Goal: Transaction & Acquisition: Purchase product/service

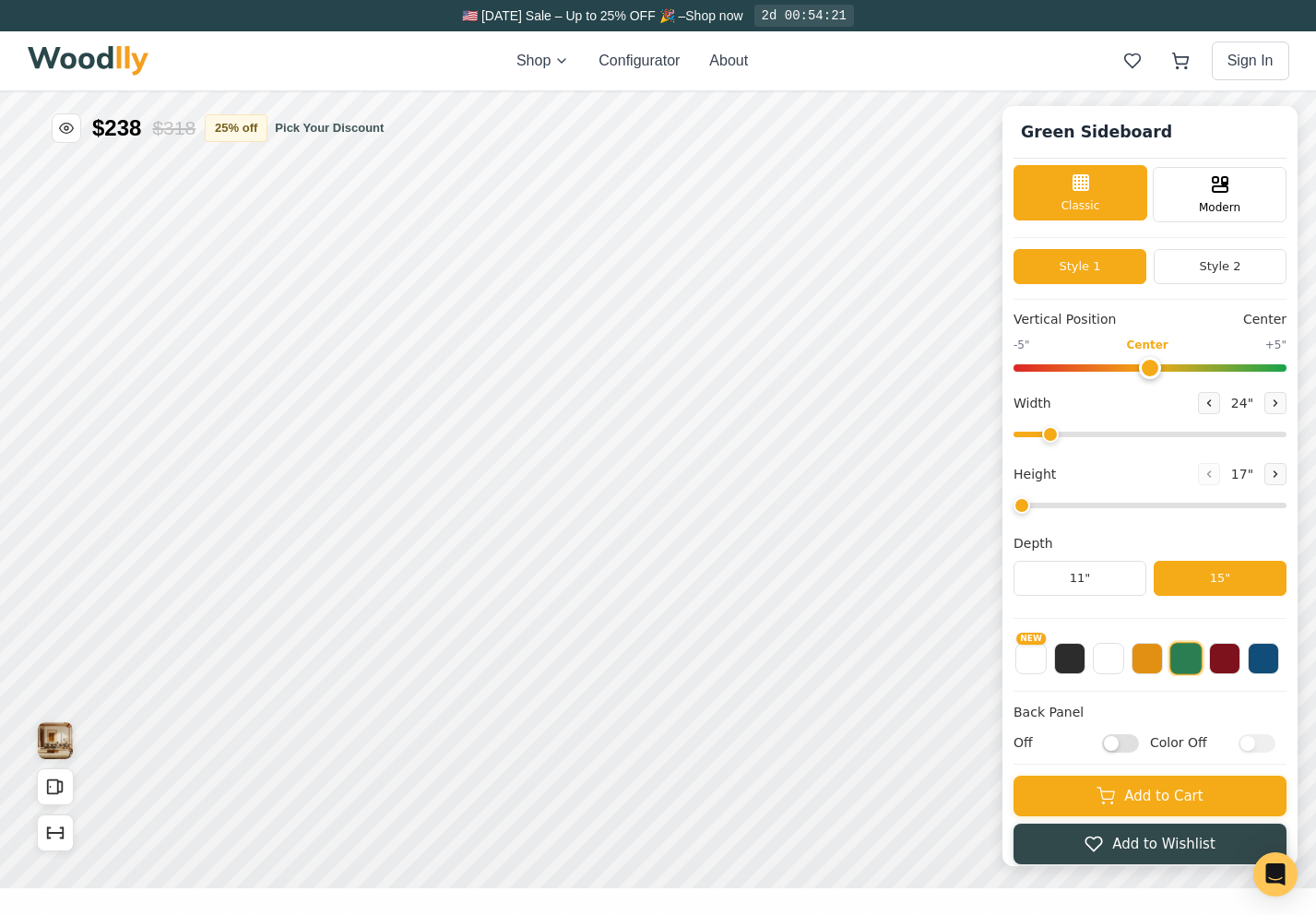
type input "56"
type input "2"
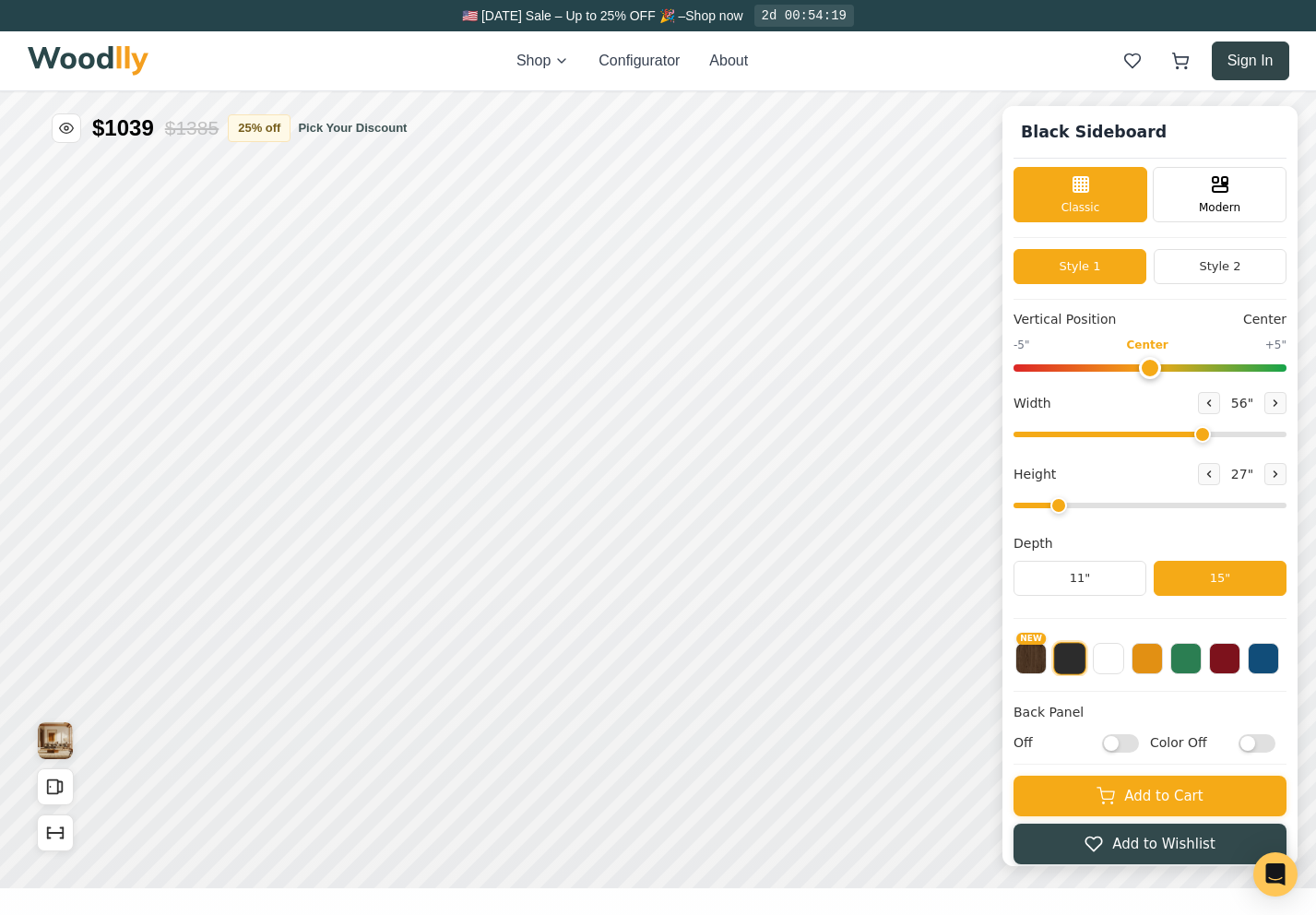
click at [1225, 62] on button "Sign In" at bounding box center [1251, 60] width 78 height 38
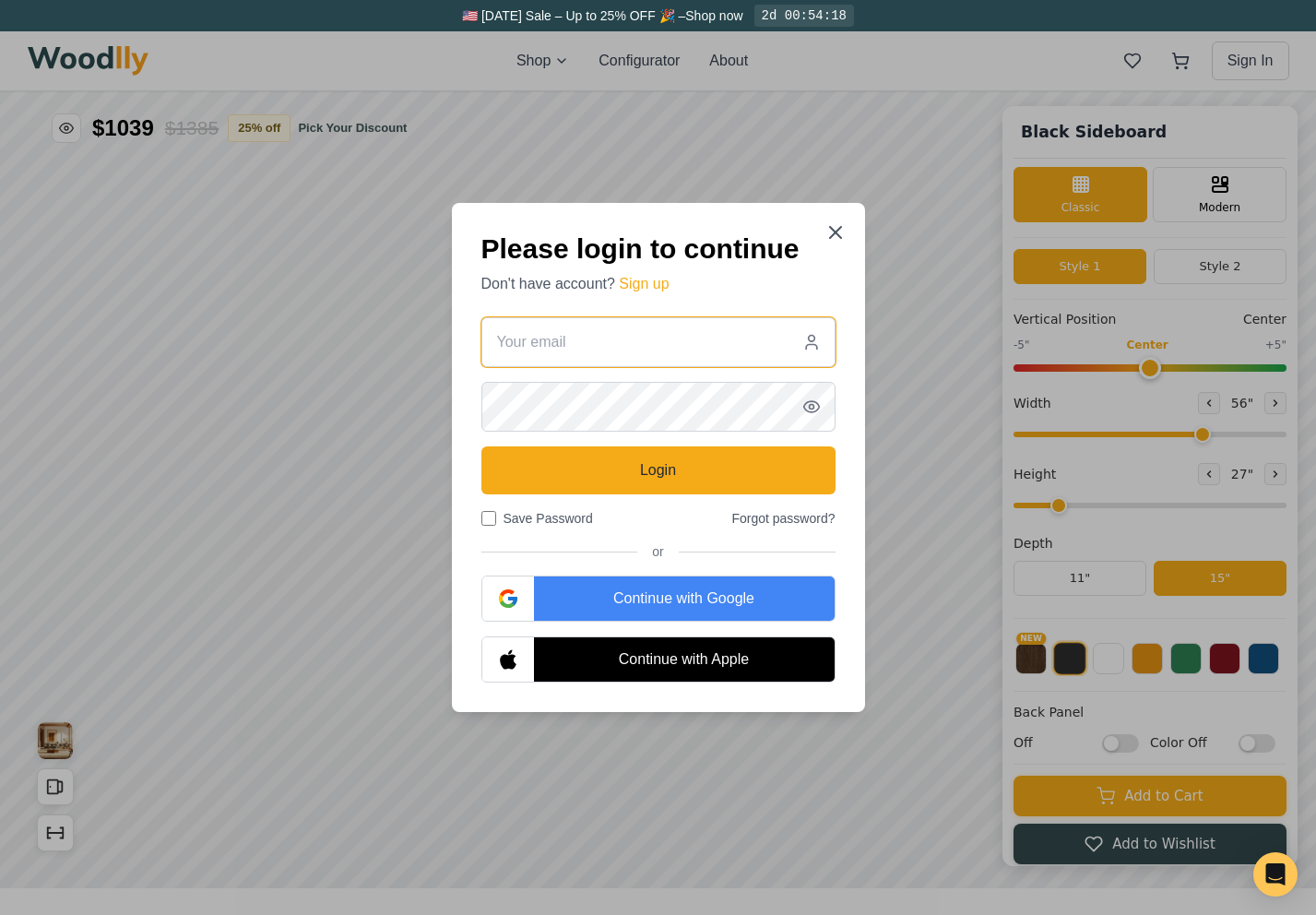
click at [592, 364] on input "email" at bounding box center [658, 342] width 354 height 50
type input "[EMAIL_ADDRESS][DOMAIN_NAME]"
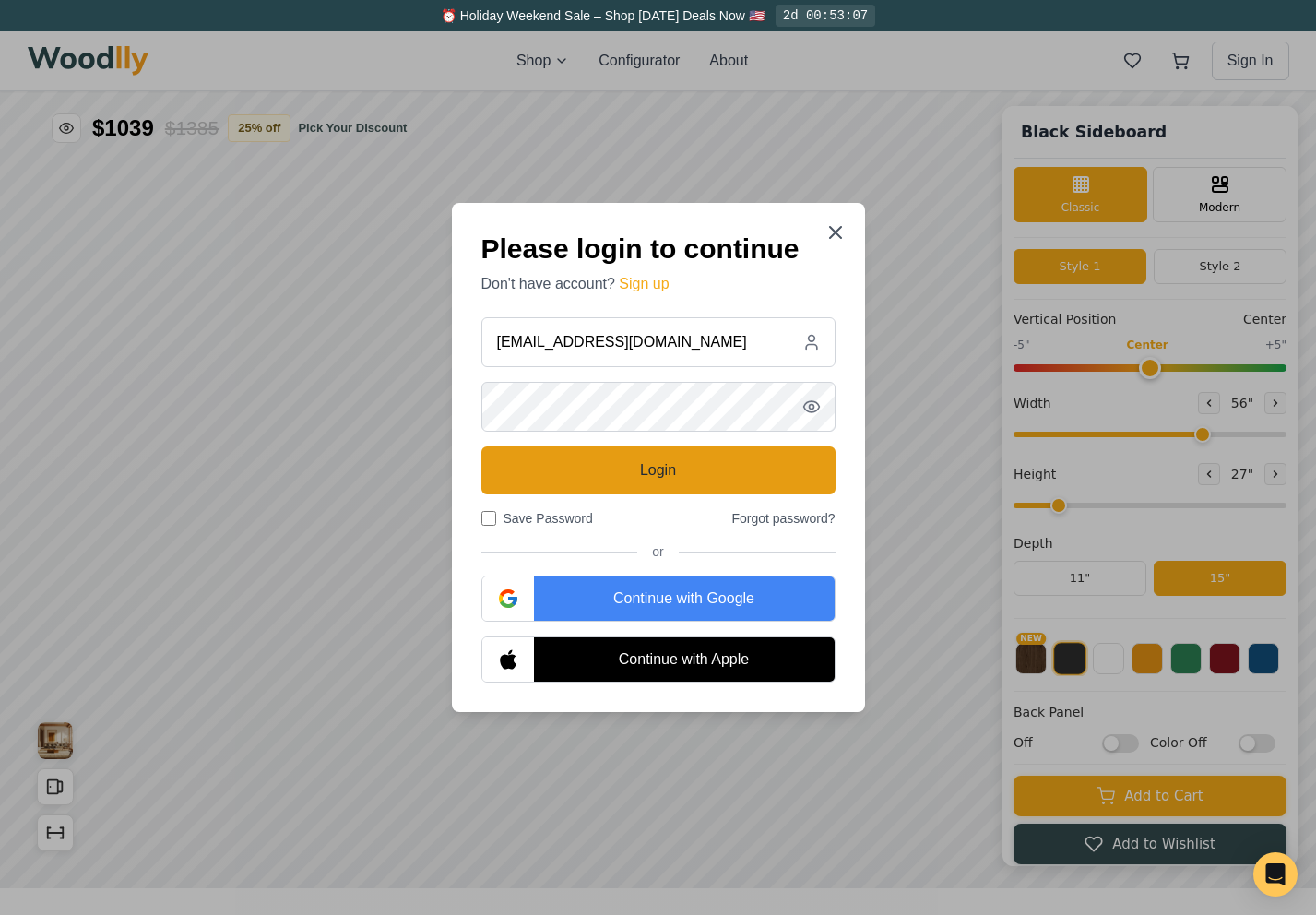
click at [567, 460] on button "Login" at bounding box center [658, 470] width 354 height 48
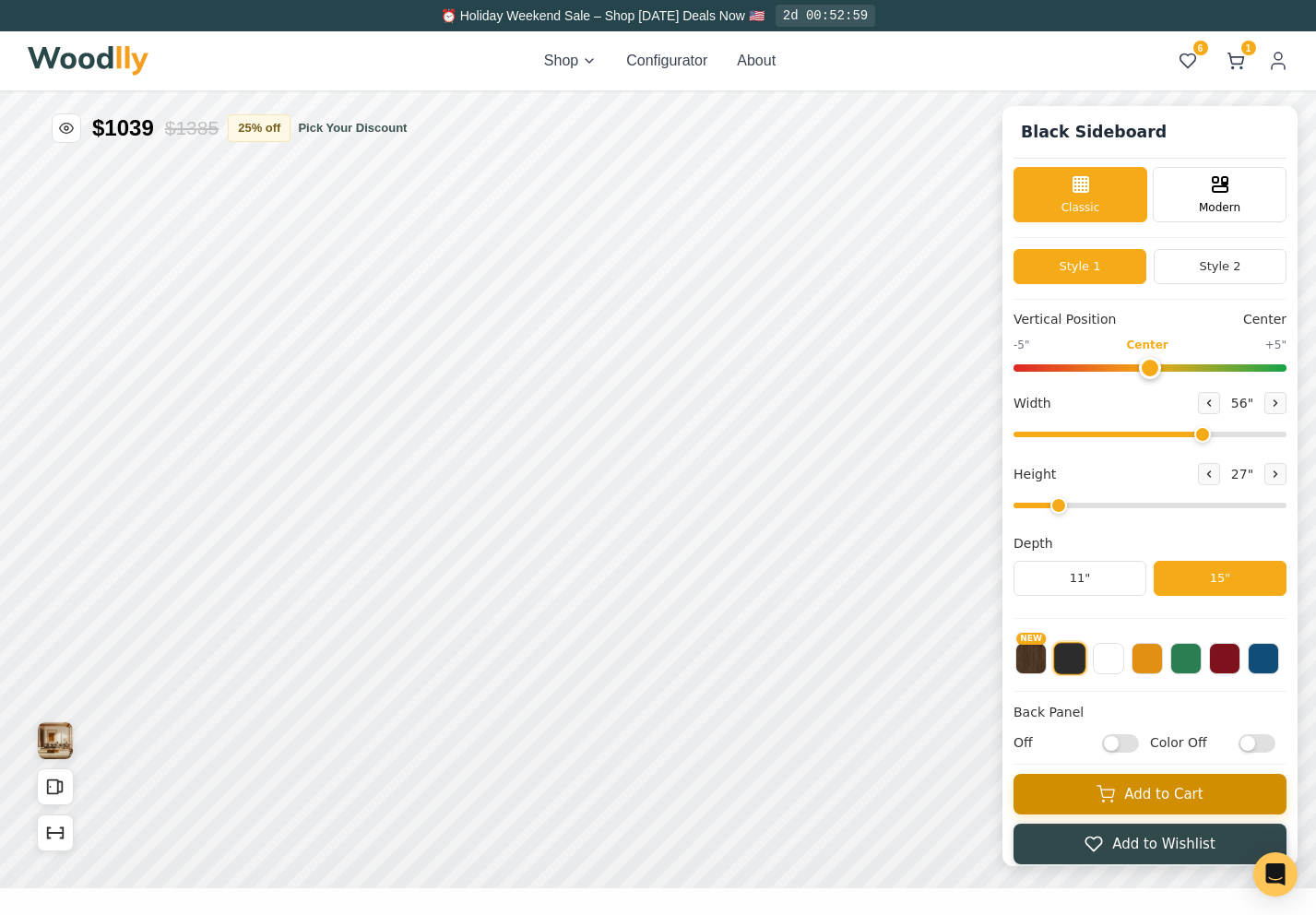
click at [1119, 798] on button "Add to Cart" at bounding box center [1150, 794] width 273 height 40
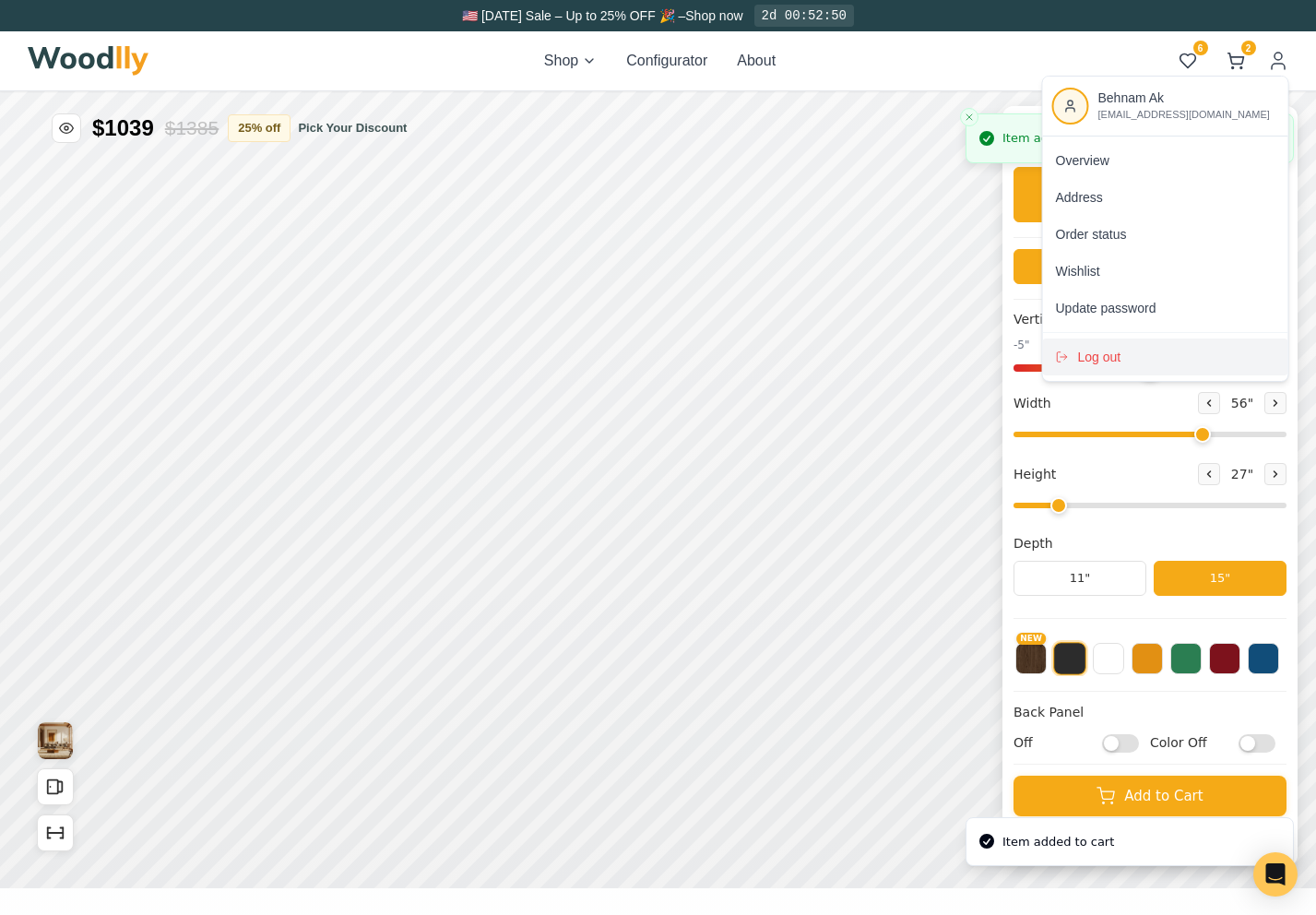
click at [1145, 361] on div "Log out" at bounding box center [1166, 357] width 246 height 36
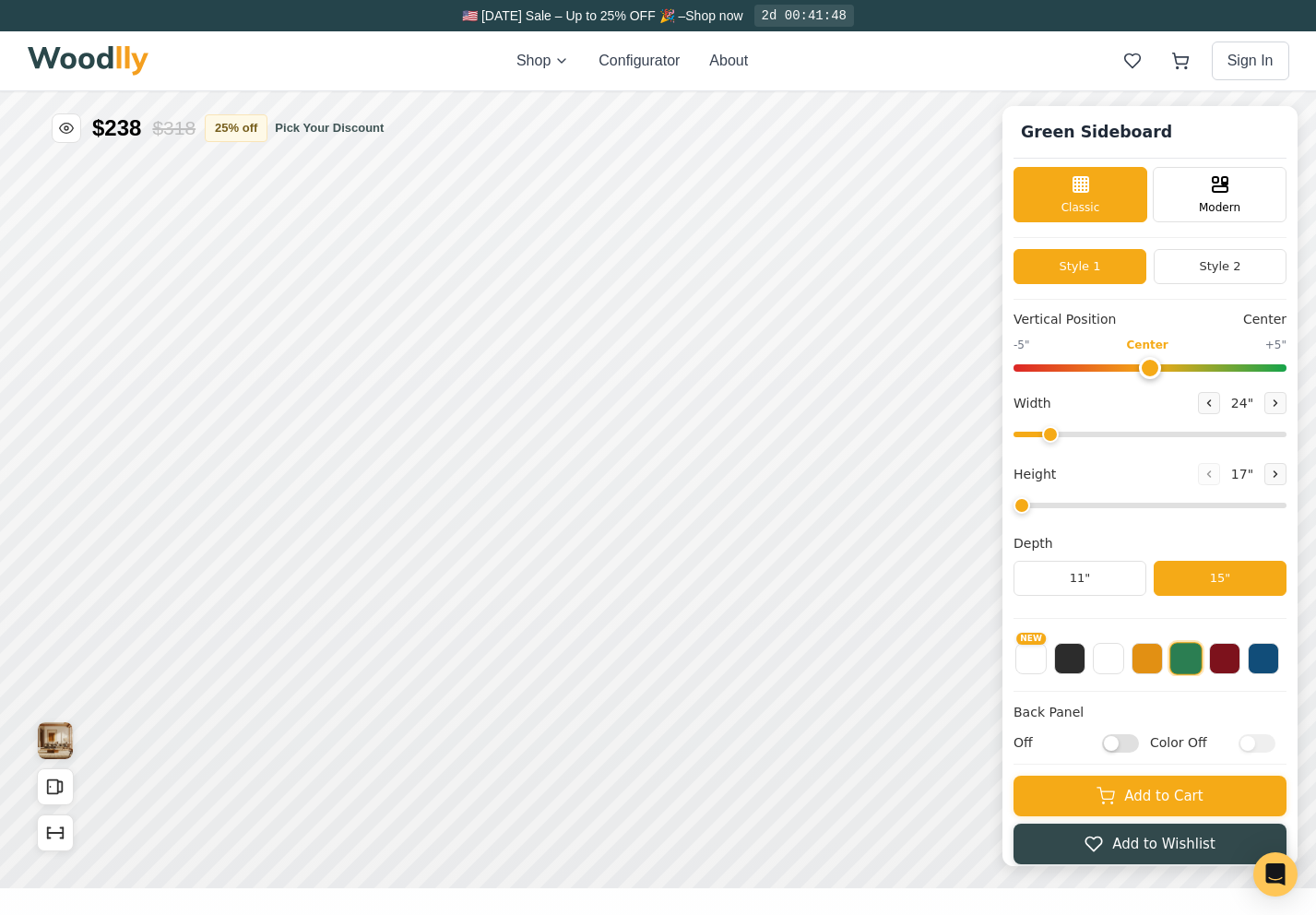
type input "56"
type input "2"
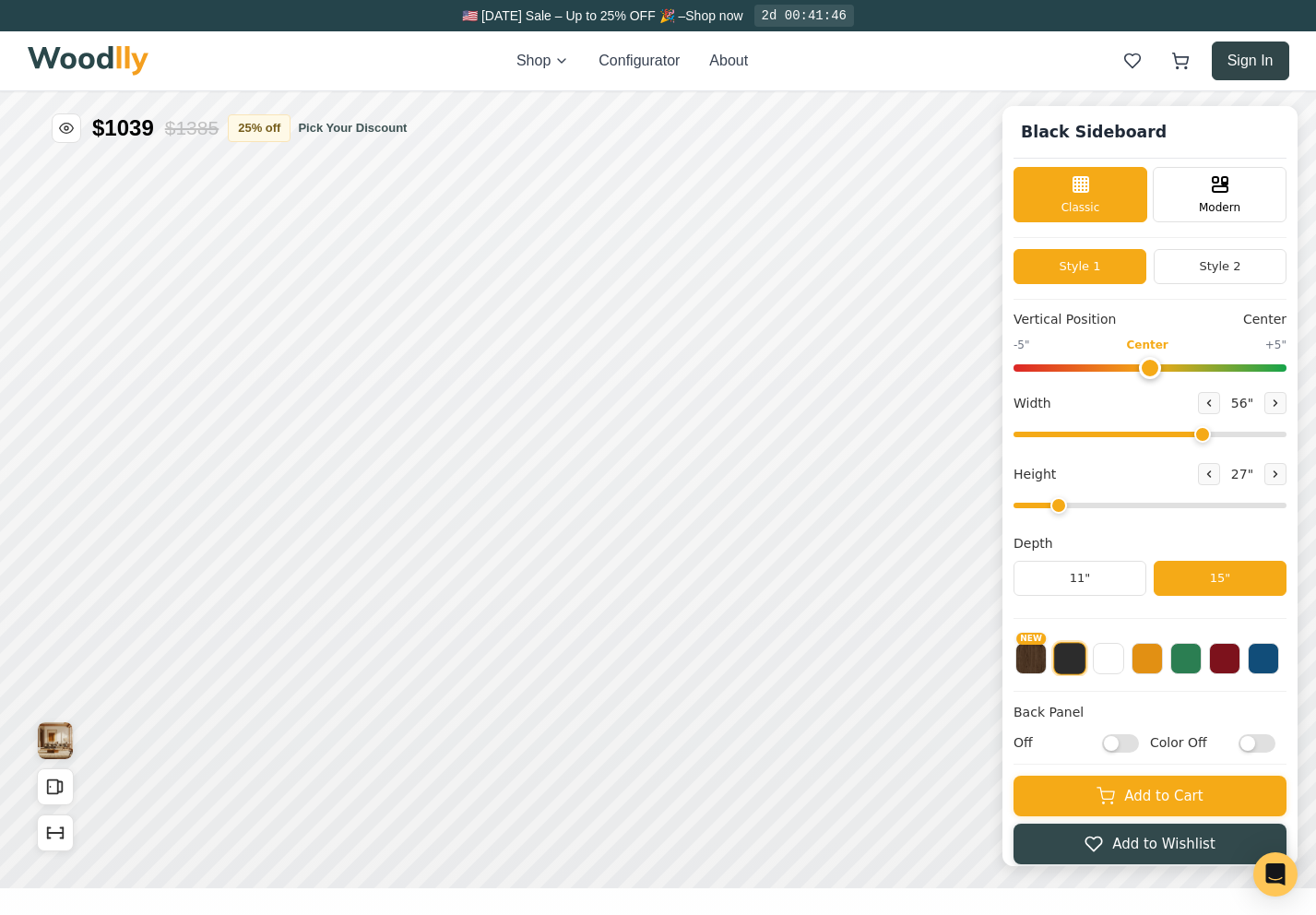
click at [1250, 61] on button "Sign In" at bounding box center [1251, 60] width 78 height 38
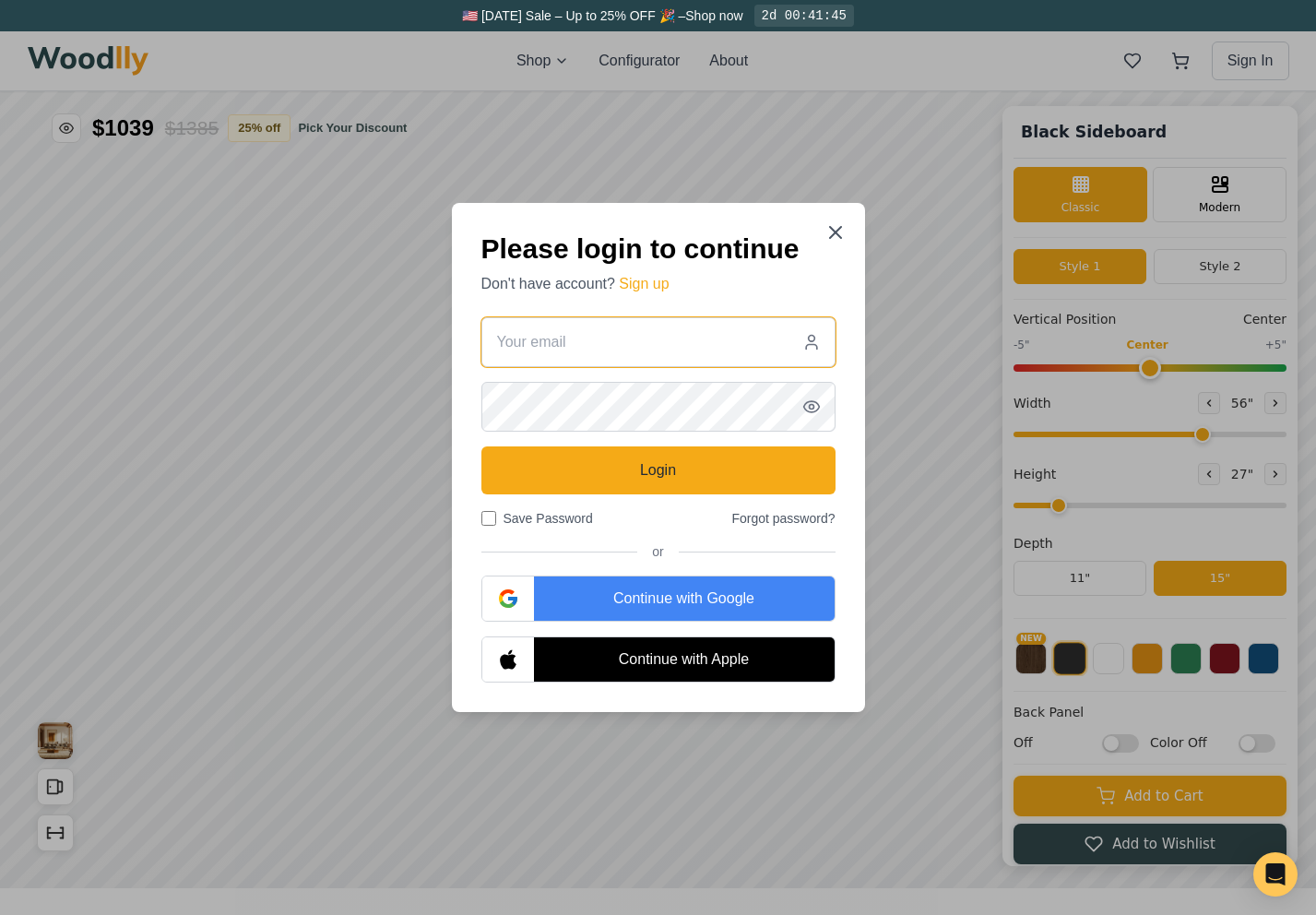
click at [622, 361] on input "email" at bounding box center [658, 342] width 354 height 50
type input "[EMAIL_ADDRESS][DOMAIN_NAME]"
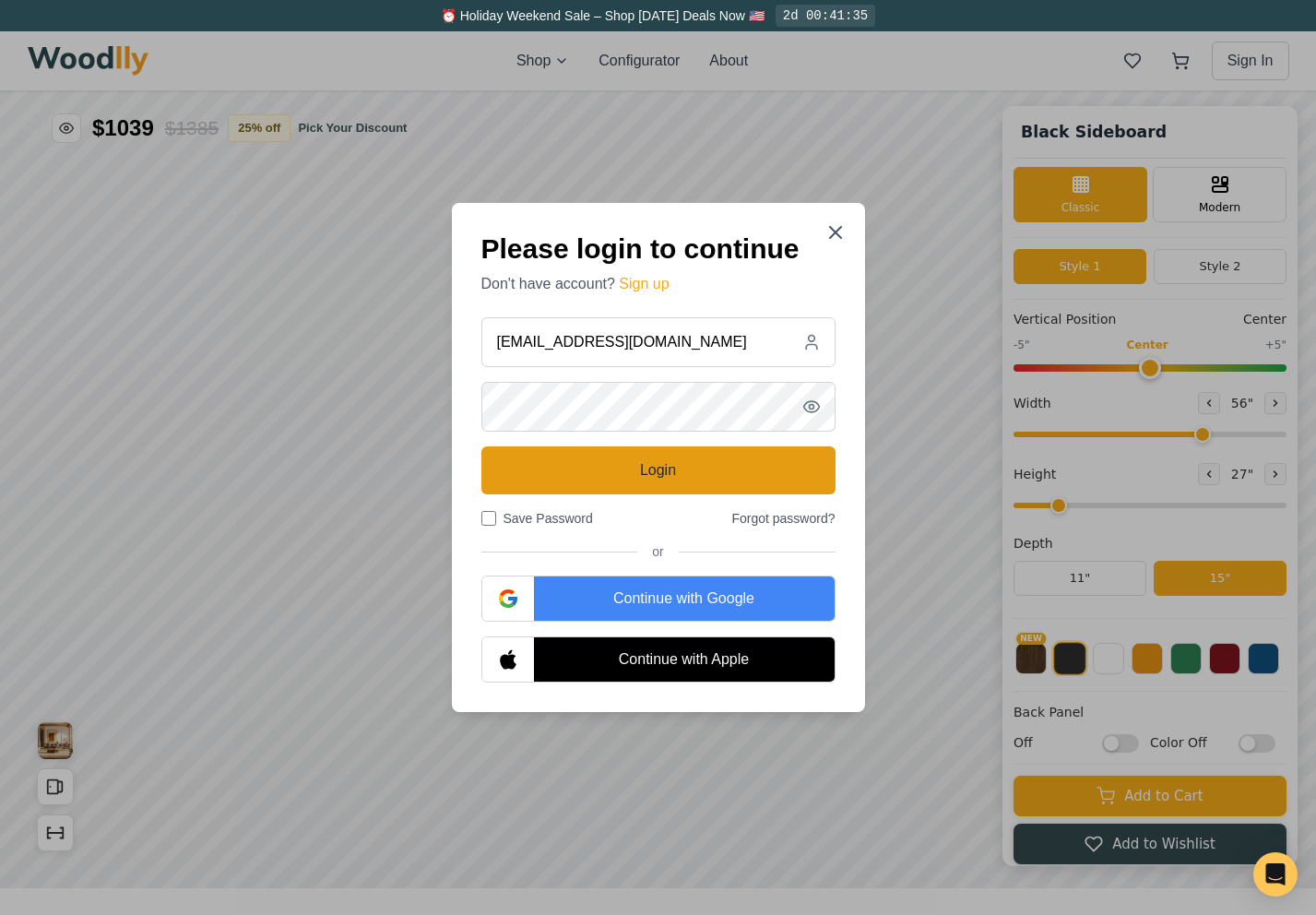
click at [558, 474] on button "Login" at bounding box center [658, 470] width 354 height 48
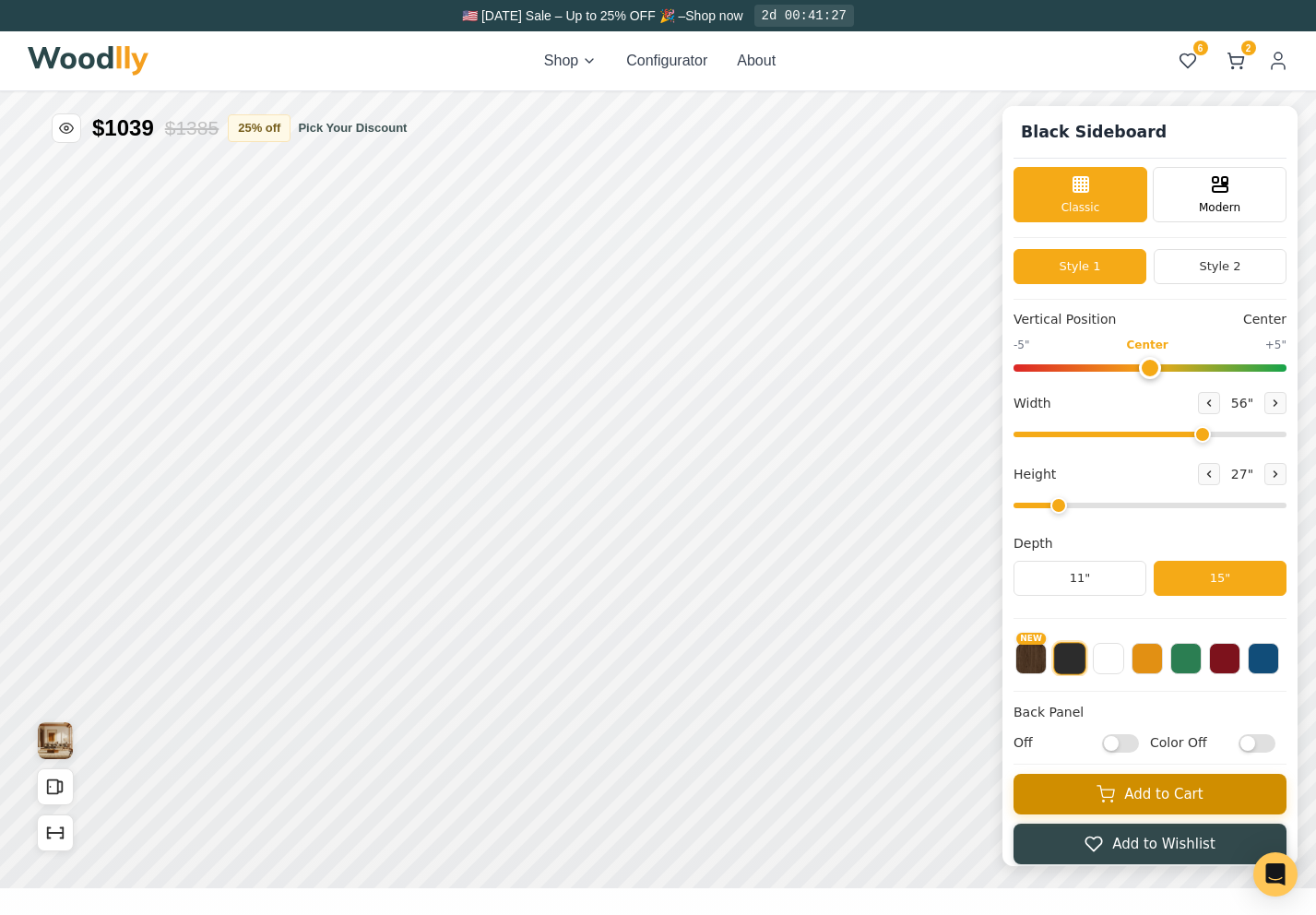
click at [1060, 789] on button "Add to Cart" at bounding box center [1150, 794] width 273 height 40
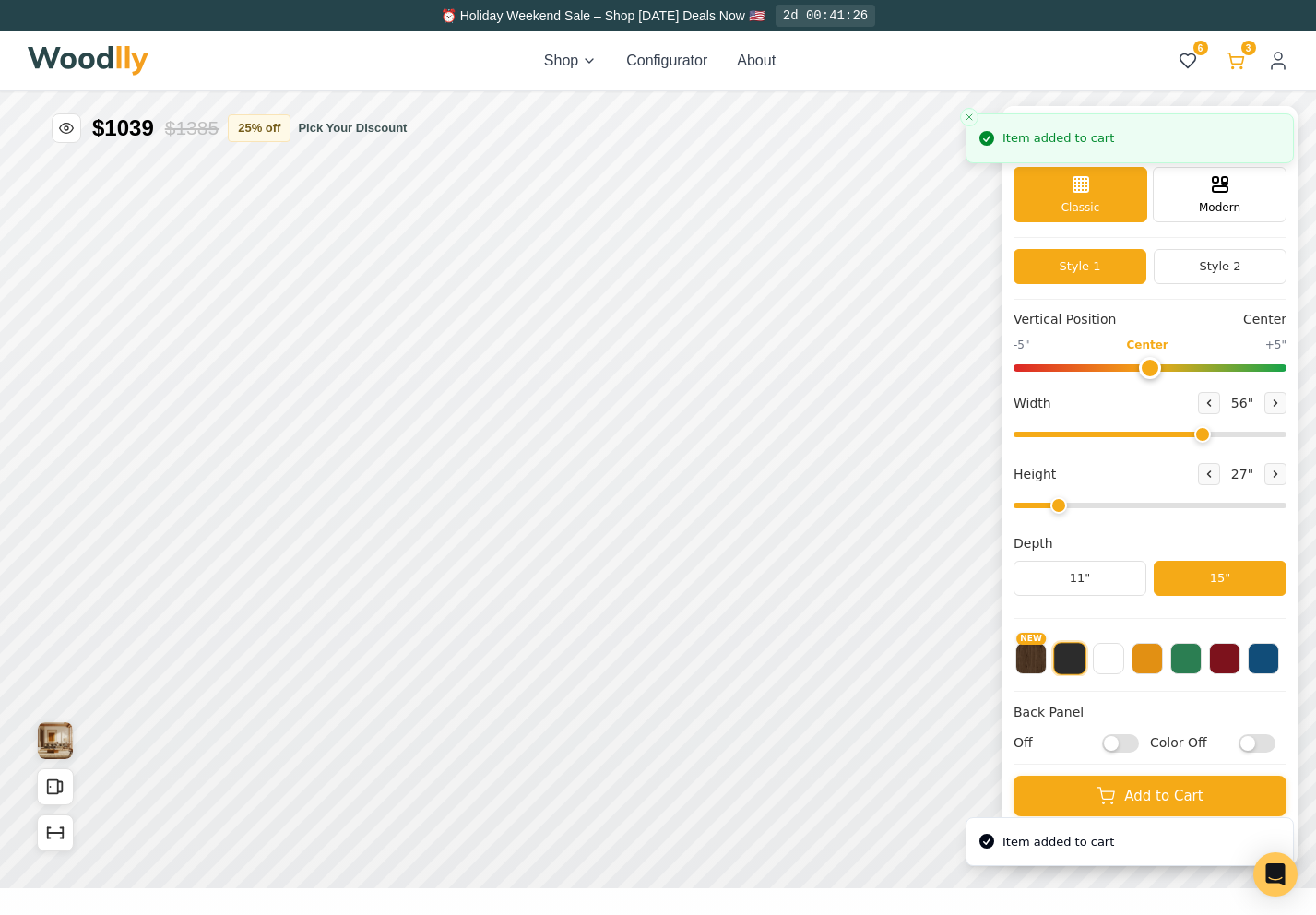
click at [1232, 59] on icon at bounding box center [1235, 59] width 15 height 12
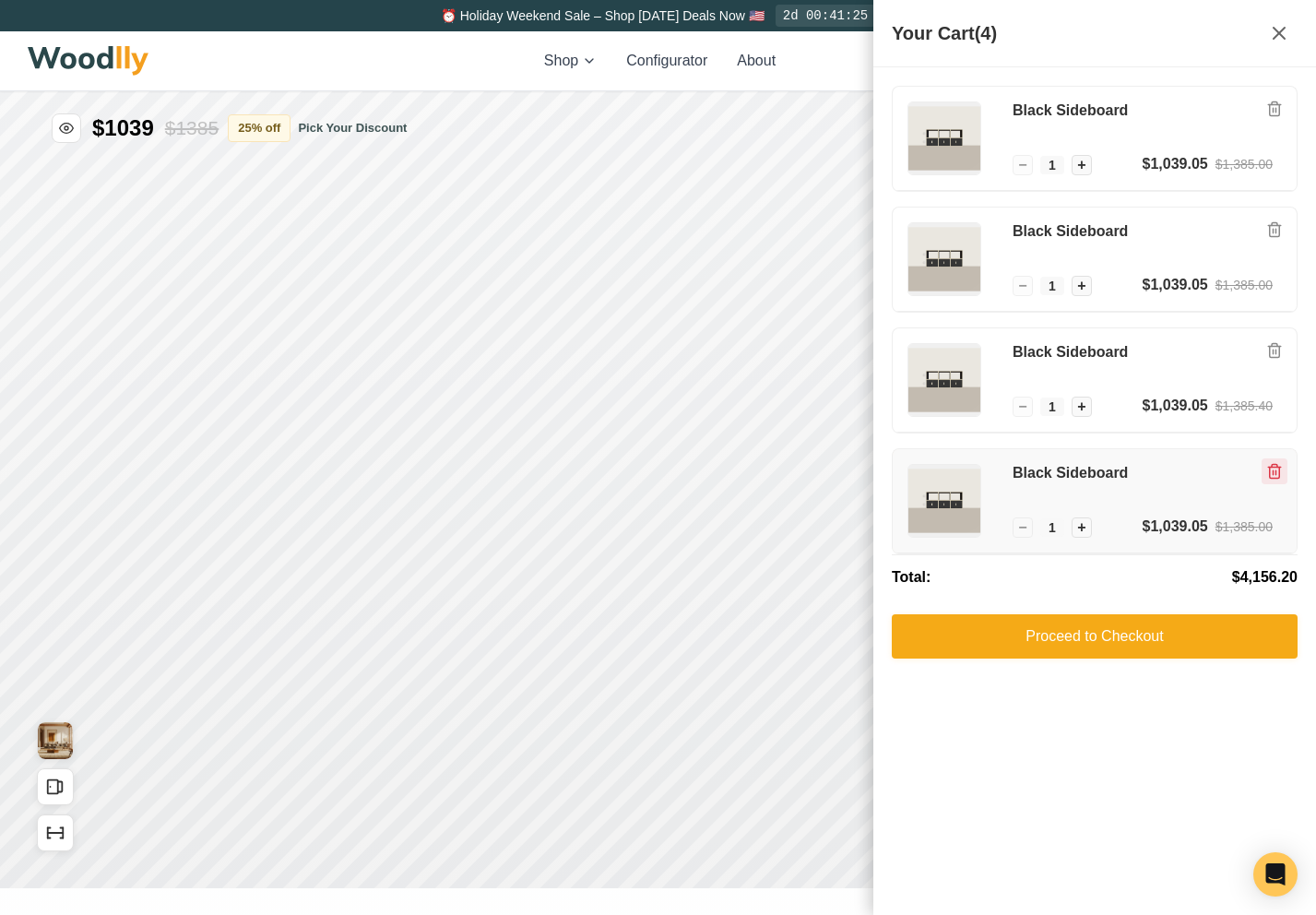
click at [1270, 480] on button "Remove item" at bounding box center [1275, 471] width 26 height 26
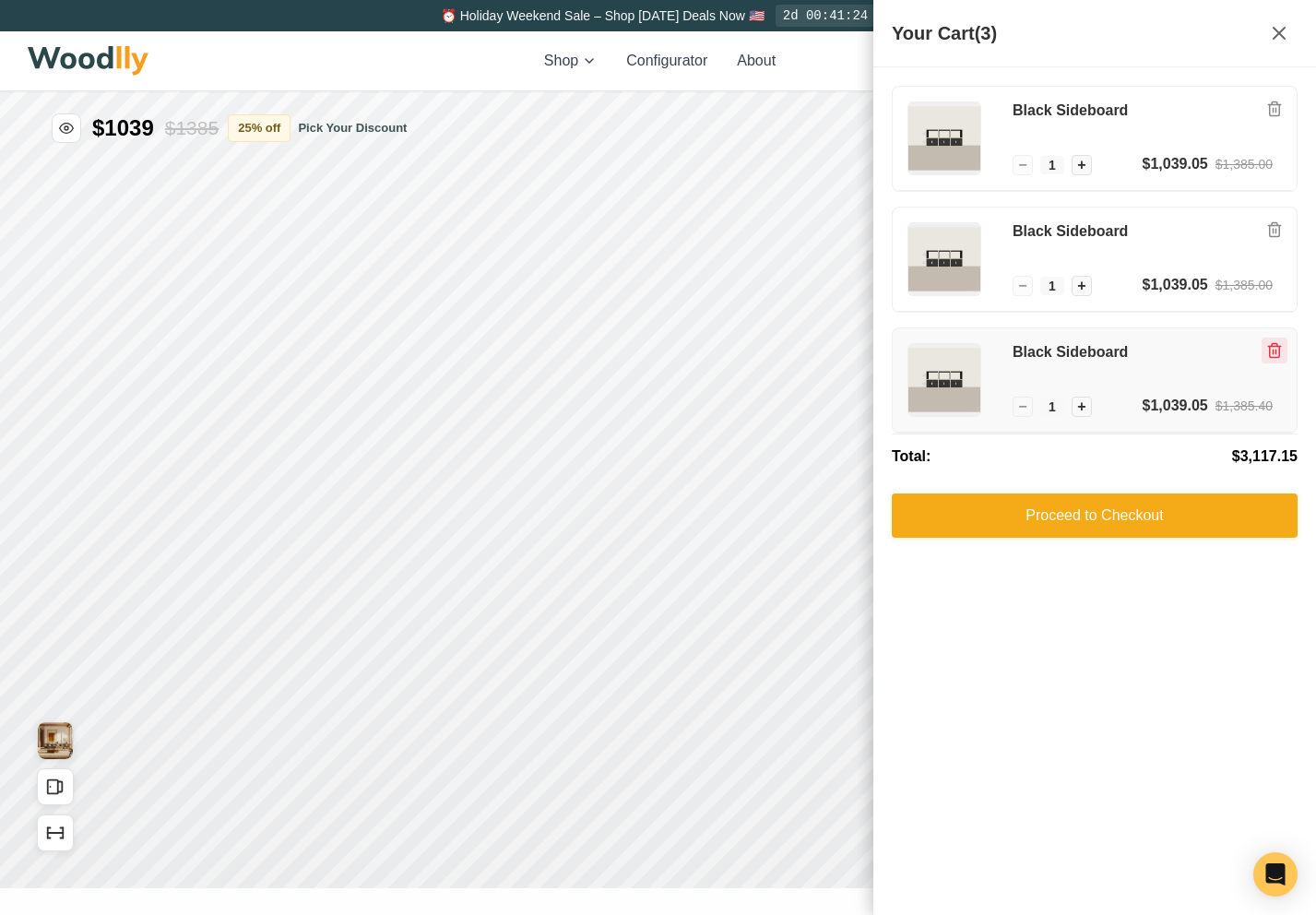
click at [1271, 356] on icon "Remove item" at bounding box center [1274, 350] width 16 height 16
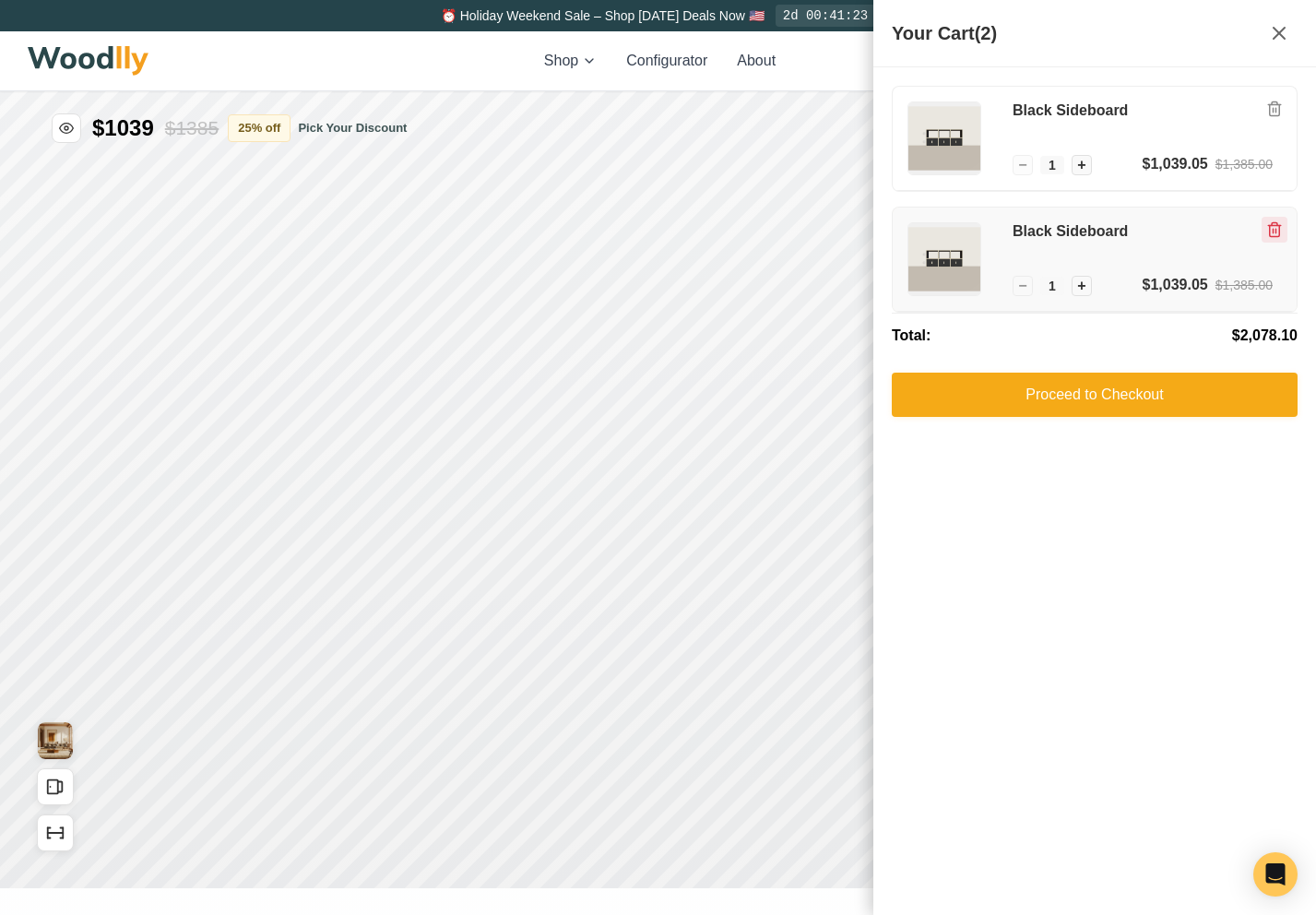
click at [1272, 220] on button "Remove item" at bounding box center [1275, 229] width 26 height 26
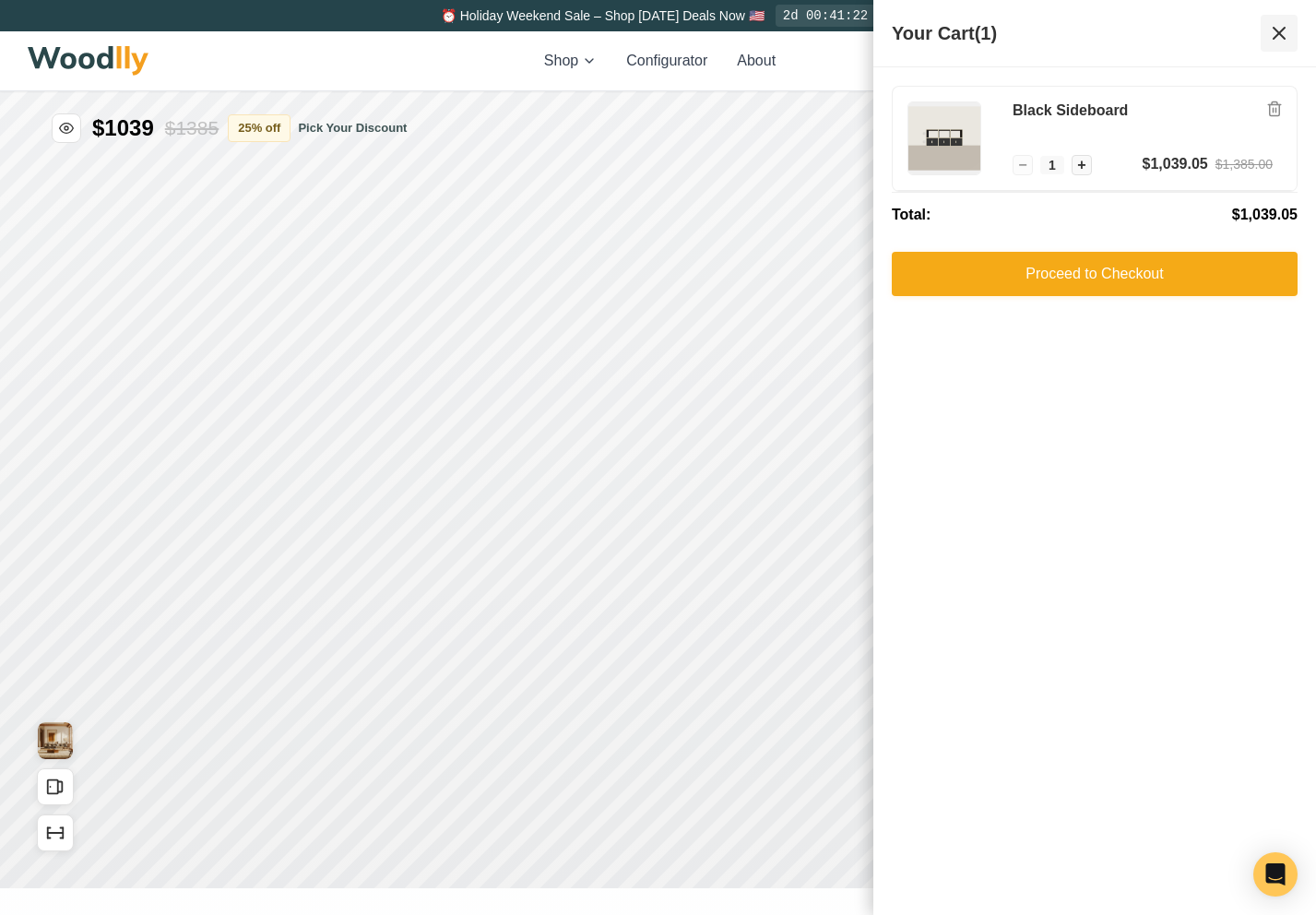
click at [1275, 29] on icon at bounding box center [1280, 34] width 12 height 12
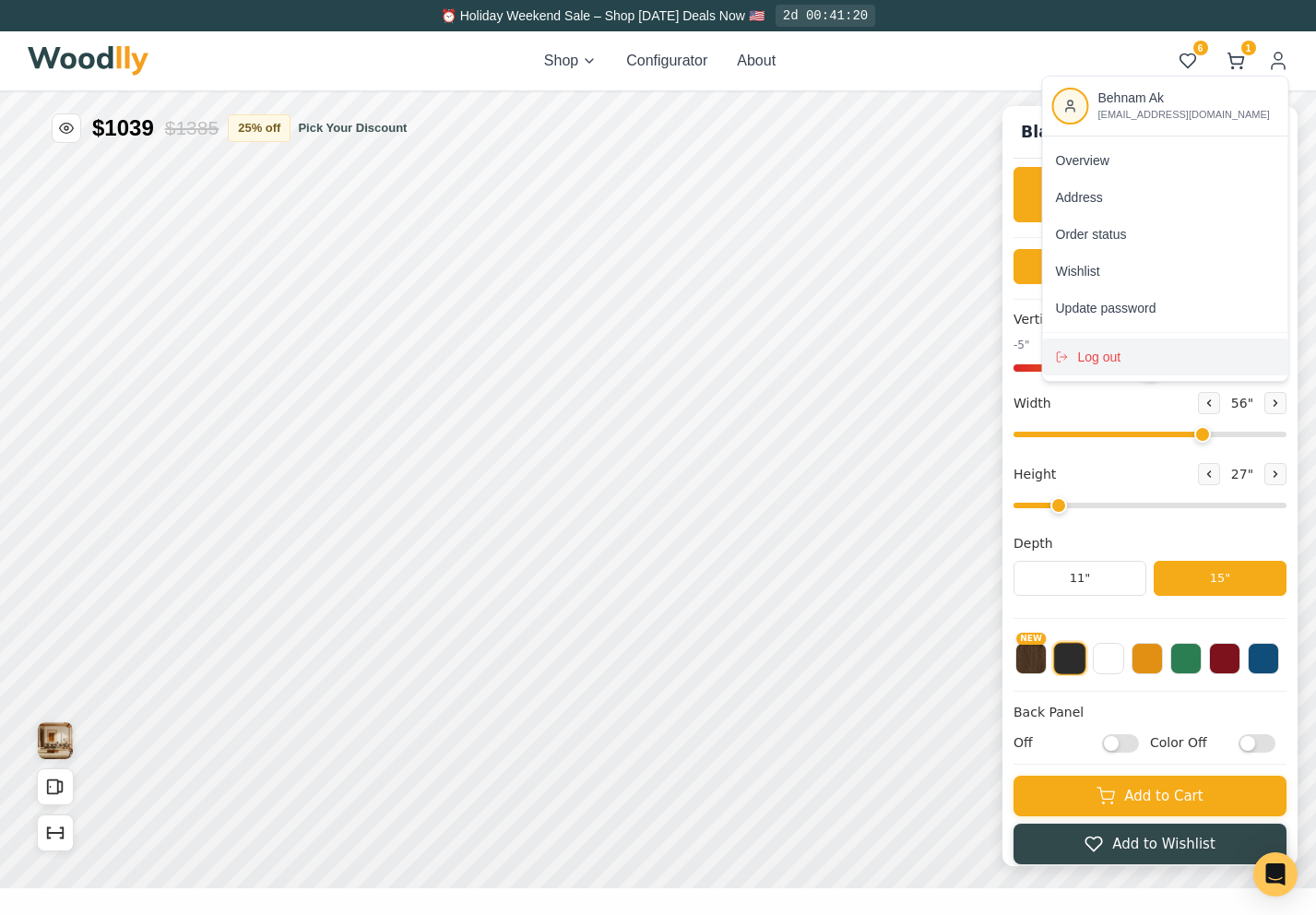
click at [1138, 351] on div "Log out" at bounding box center [1166, 357] width 246 height 36
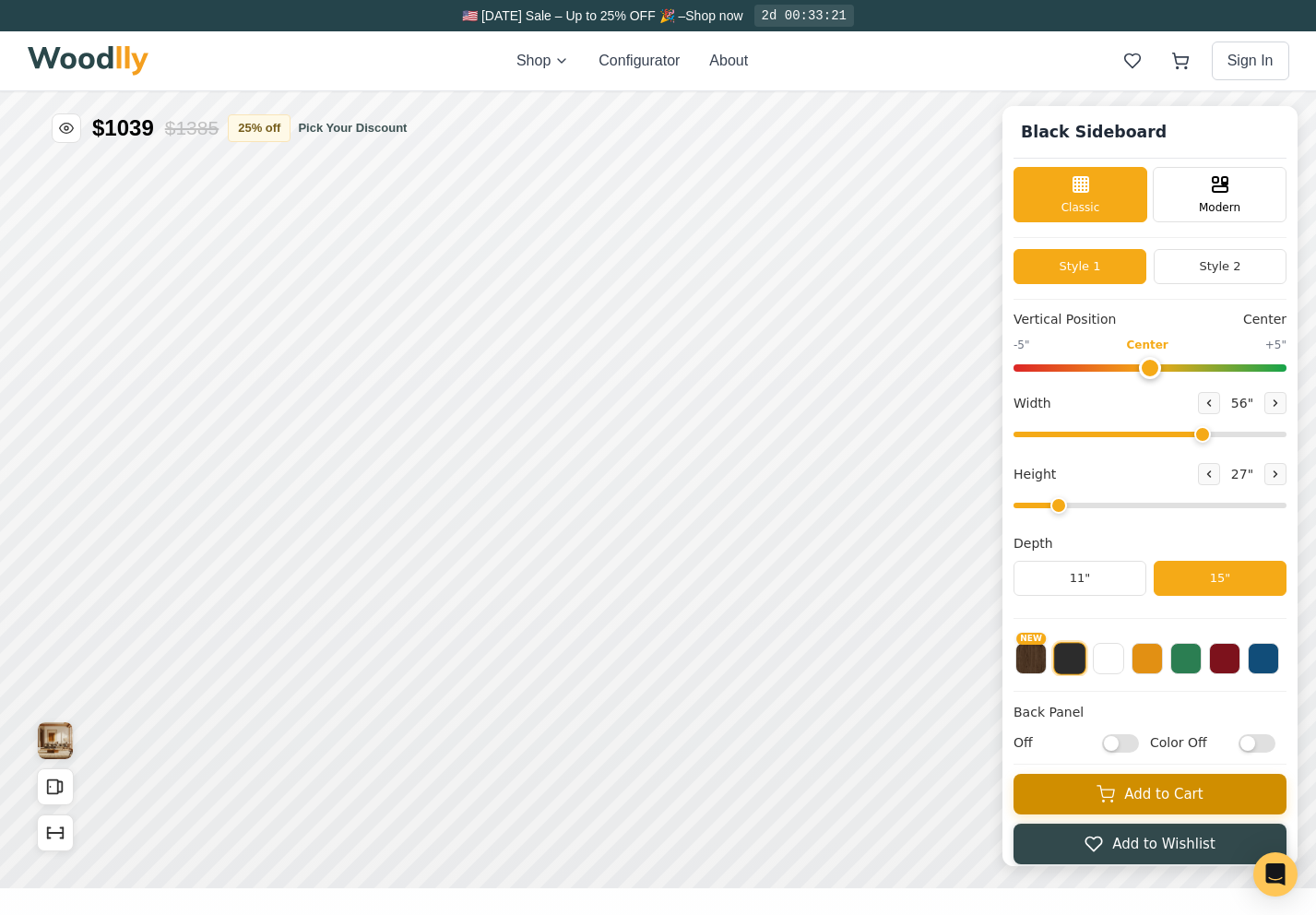
click at [1082, 786] on button "Add to Cart" at bounding box center [1150, 794] width 273 height 40
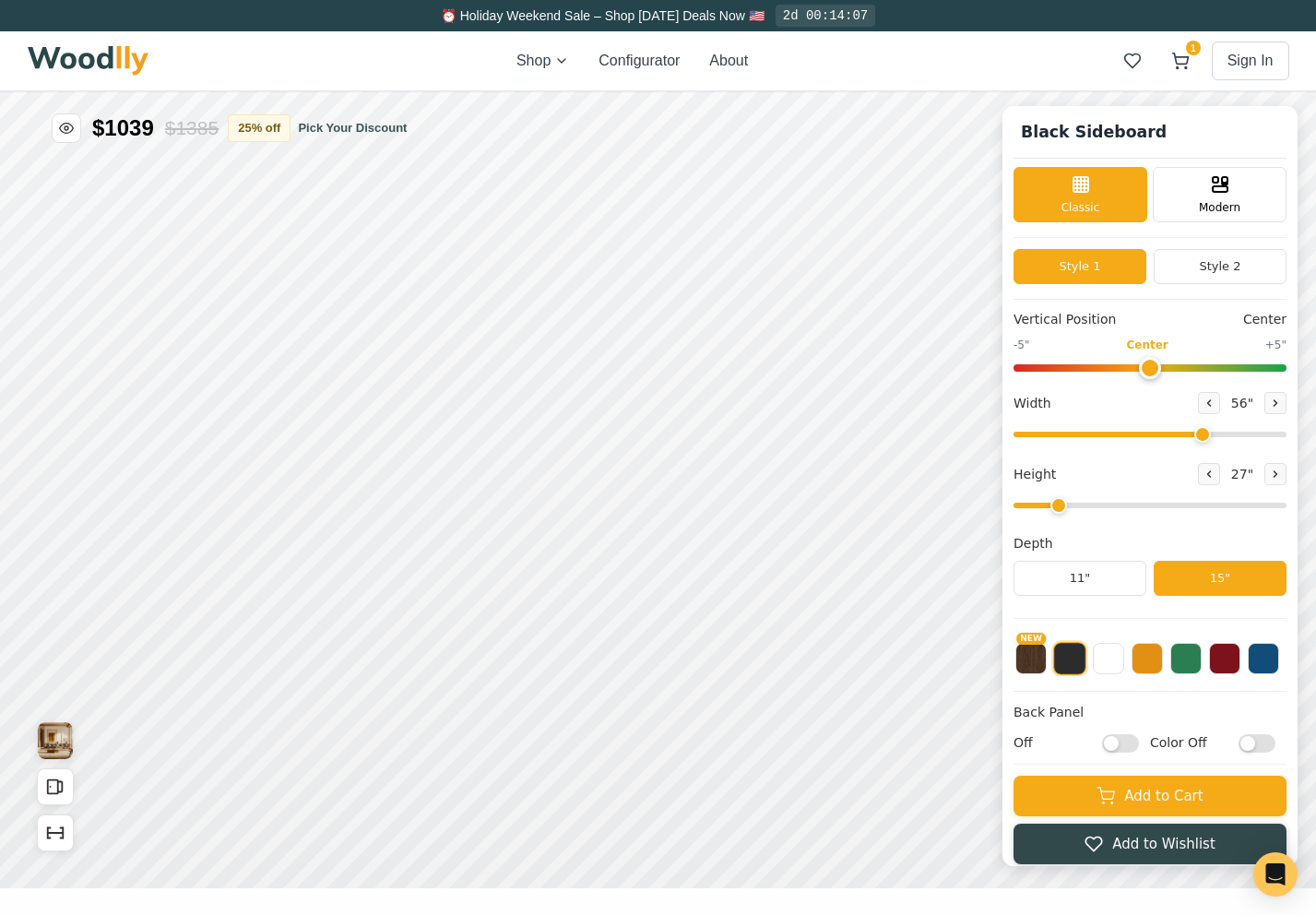
click at [1246, 17] on div "⏰ Holiday Weekend Sale – Shop [DATE] Deals Now 🇺🇸 2d 00:14:07" at bounding box center [658, 15] width 1291 height 32
